Goal: Transaction & Acquisition: Purchase product/service

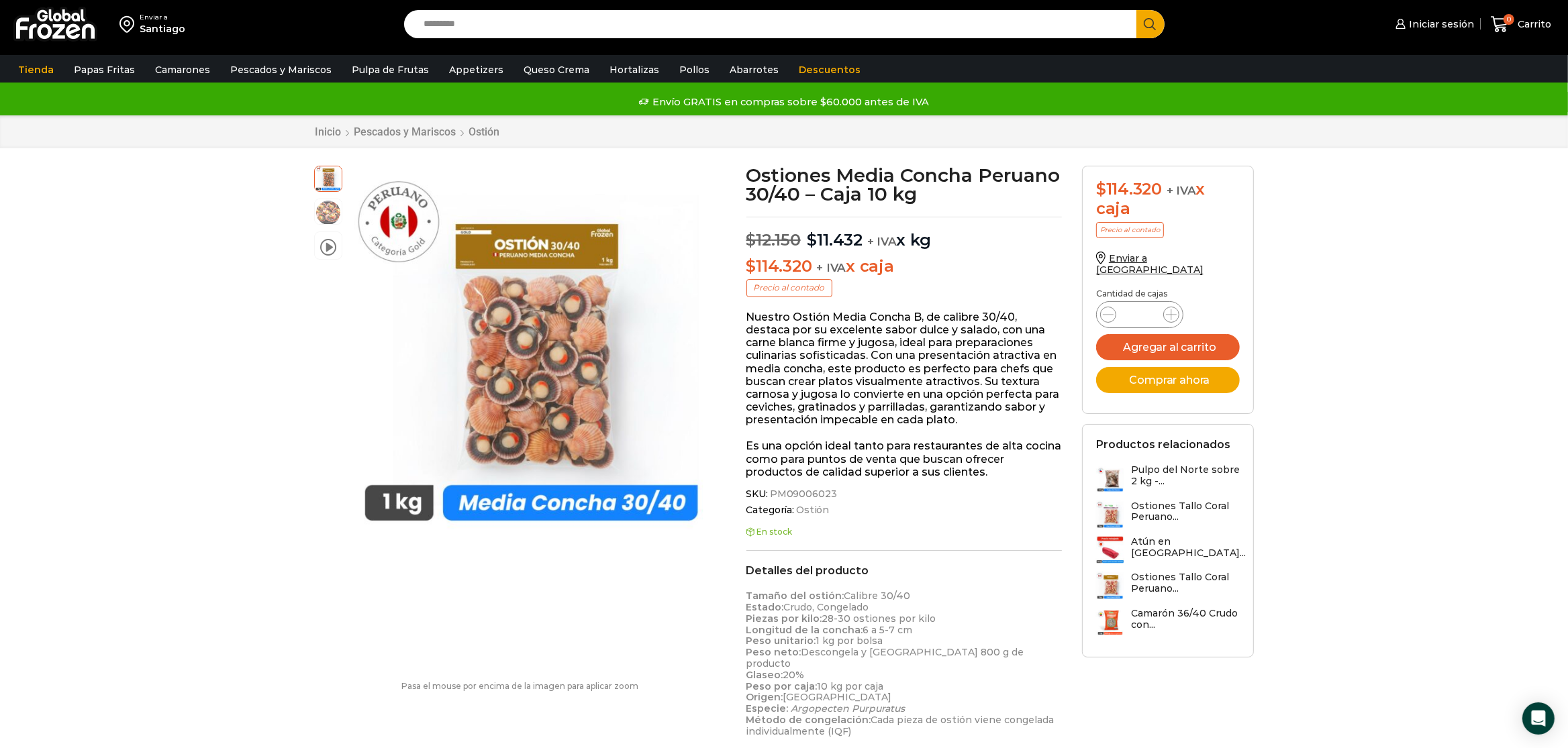
scroll to position [1, 0]
click at [1540, 16] on span "0 [GEOGRAPHIC_DATA]" at bounding box center [1521, 24] width 60 height 18
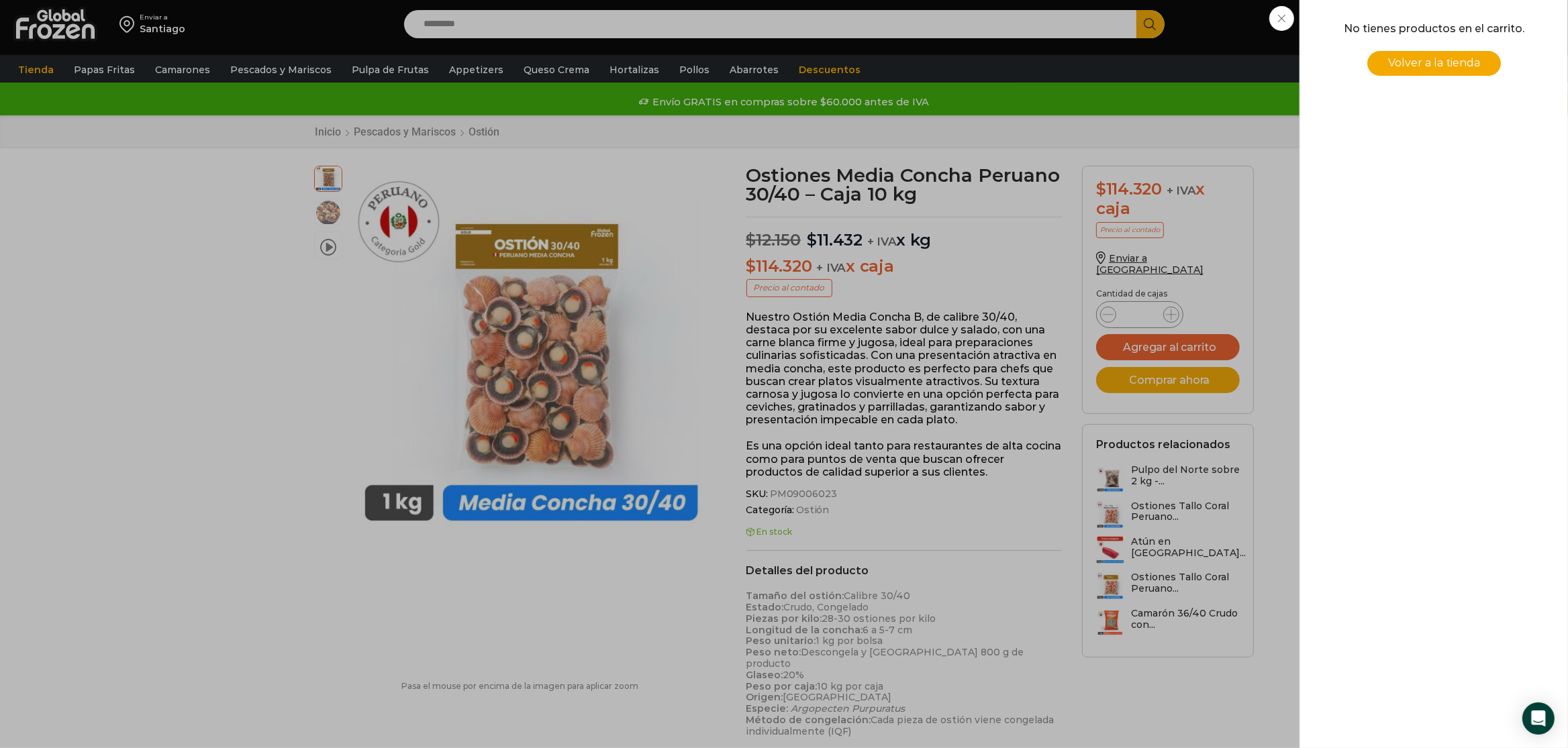
click at [1396, 60] on span "Volver a la tienda" at bounding box center [1434, 63] width 92 height 12
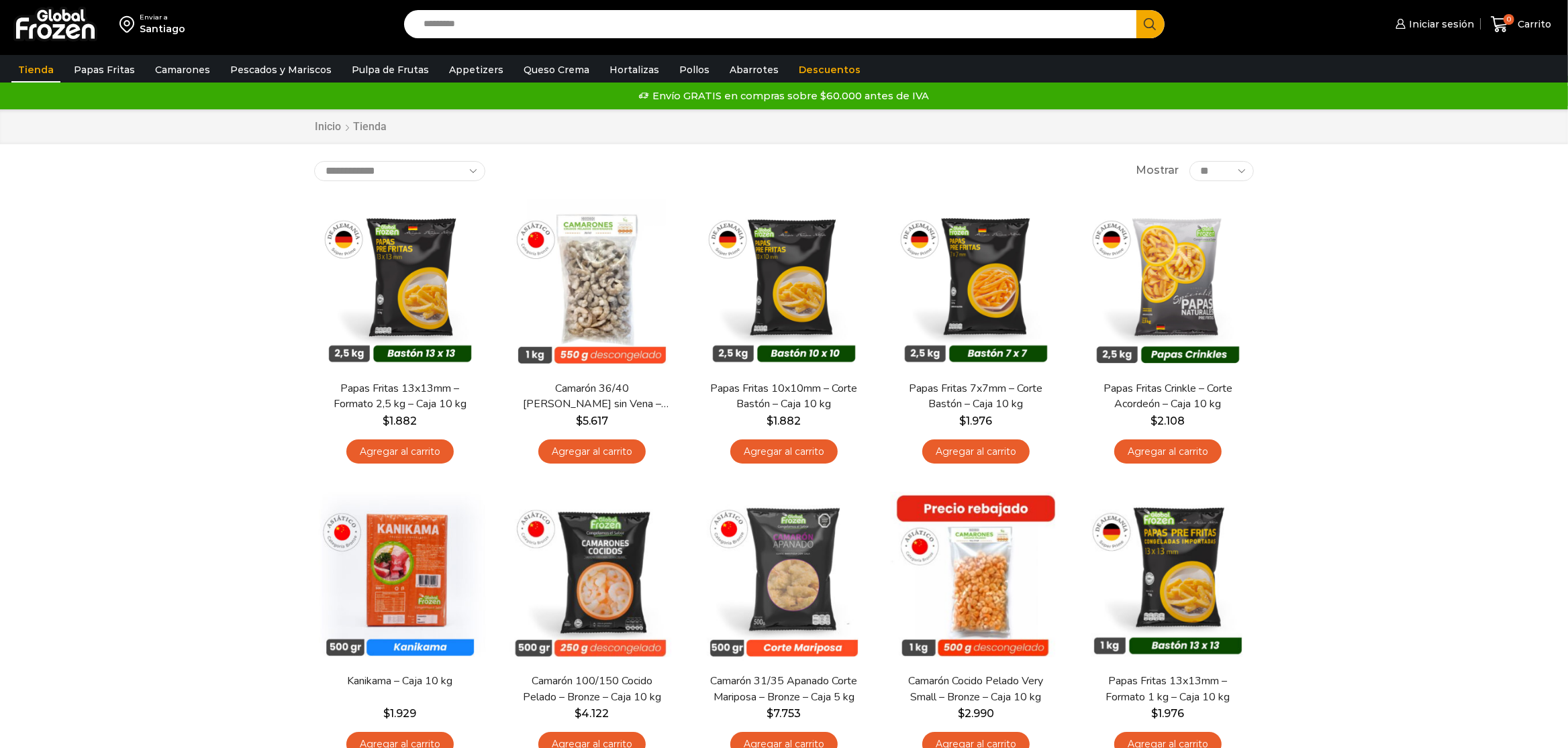
click at [669, 24] on input "Search input" at bounding box center [773, 24] width 712 height 28
type input "*****"
click at [1136, 10] on button "Search" at bounding box center [1151, 24] width 28 height 28
